Goal: Information Seeking & Learning: Find specific fact

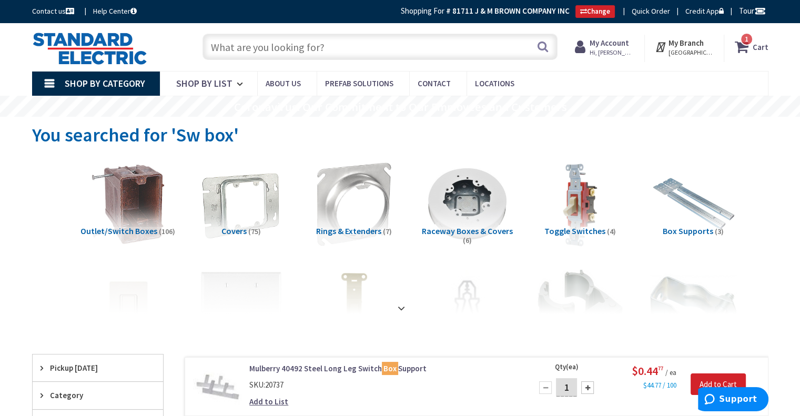
click at [274, 42] on input "text" at bounding box center [380, 47] width 355 height 26
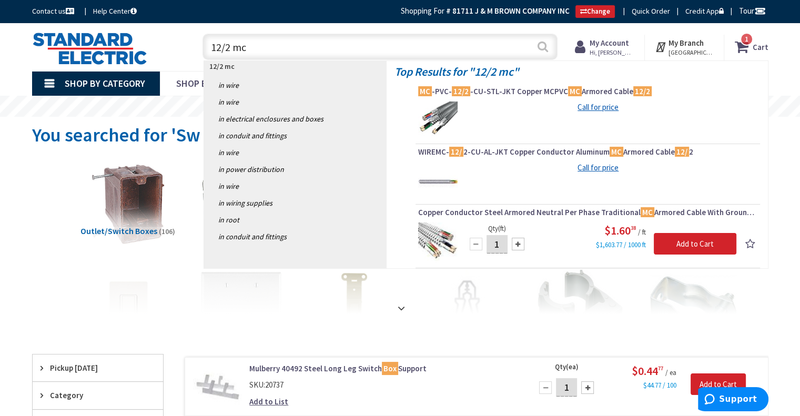
type input "12/2 mc"
click at [543, 46] on button "Search" at bounding box center [543, 47] width 14 height 24
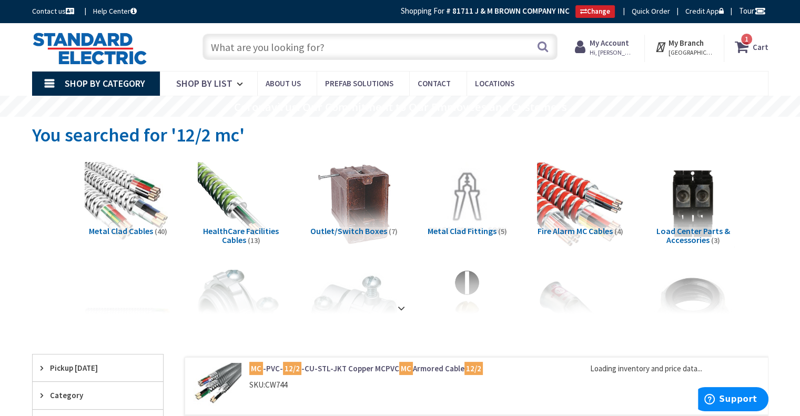
type input "[GEOGRAPHIC_DATA], [GEOGRAPHIC_DATA]"
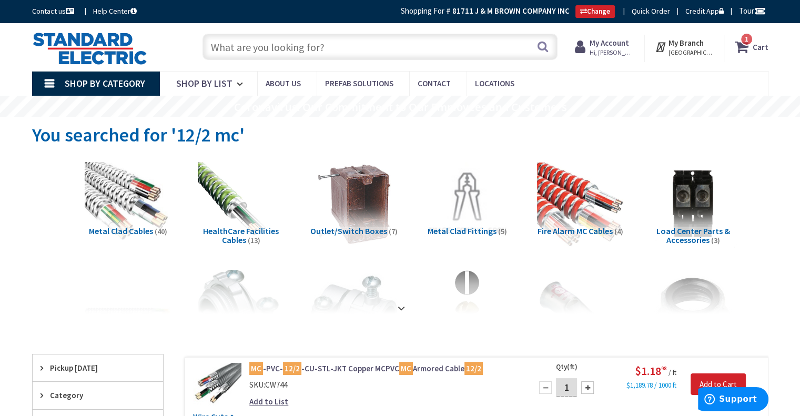
click at [264, 47] on input "text" at bounding box center [380, 47] width 355 height 26
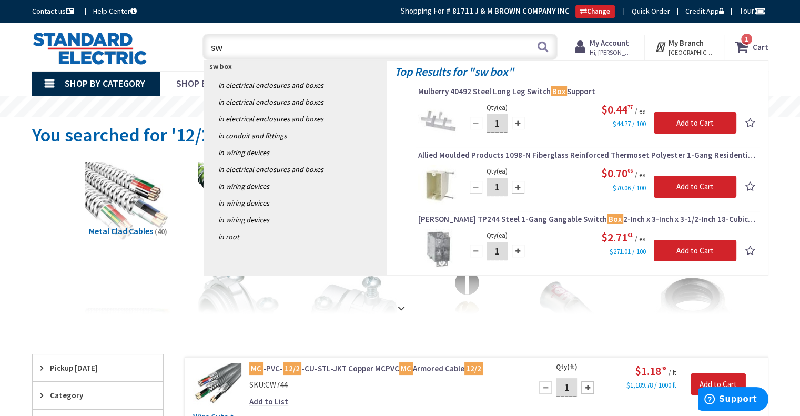
type input "s"
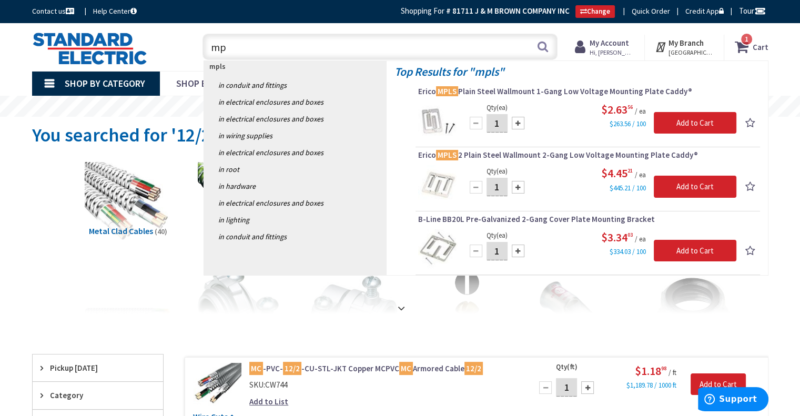
type input "m"
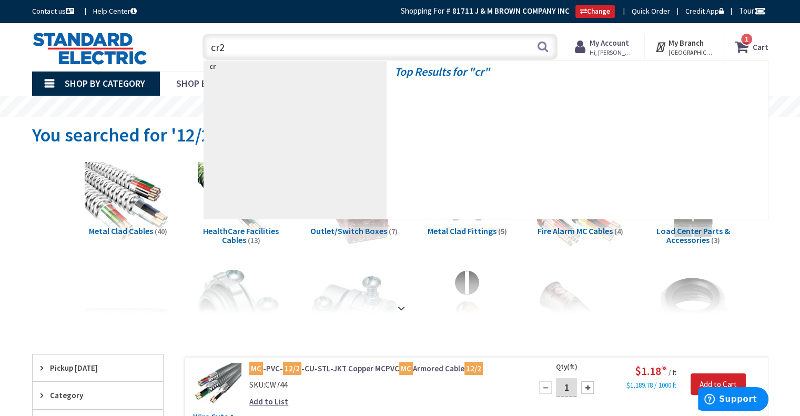
type input "cr20"
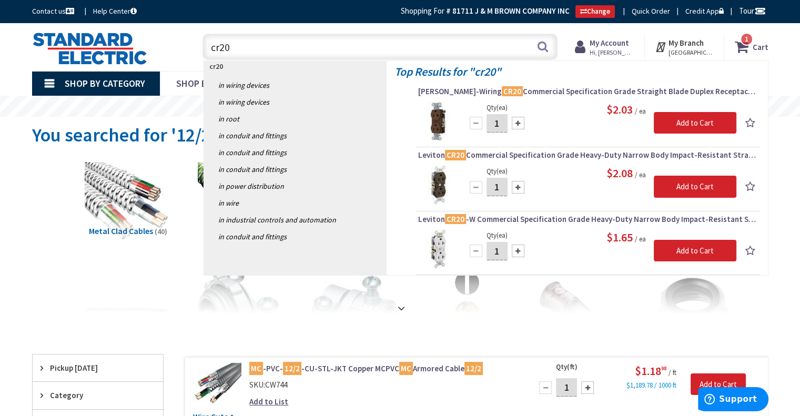
scroll to position [53, 0]
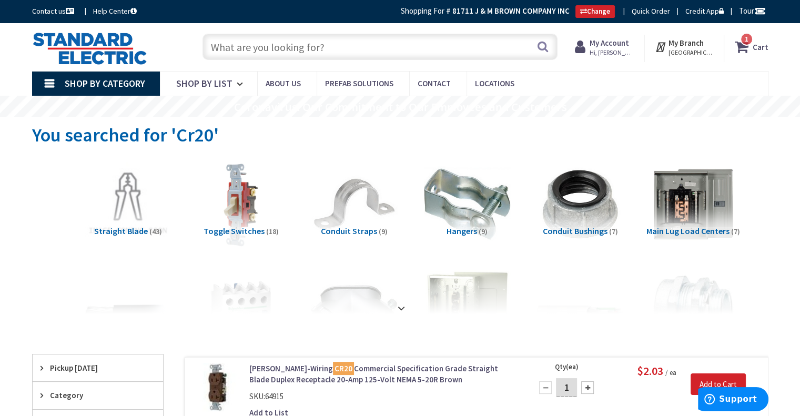
click at [282, 48] on input "text" at bounding box center [380, 47] width 355 height 26
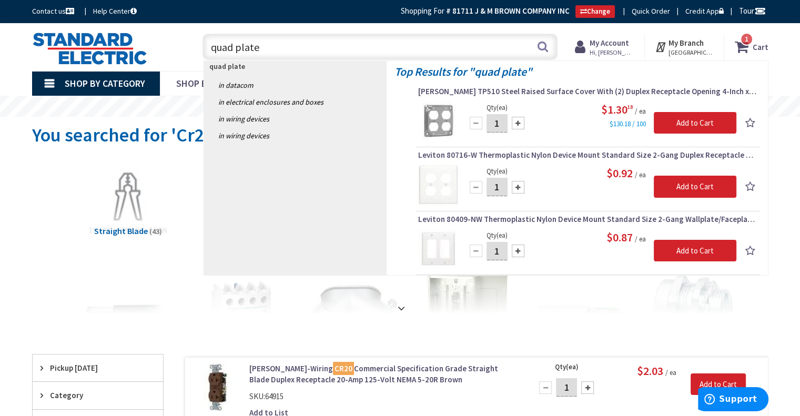
type input "quad plate"
